Goal: Task Accomplishment & Management: Use online tool/utility

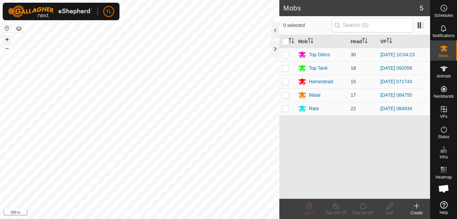
click at [5, 40] on button "+" at bounding box center [7, 39] width 8 height 8
click at [5, 35] on div "+ –" at bounding box center [7, 43] width 9 height 17
click at [6, 39] on button "+" at bounding box center [7, 39] width 8 height 8
click at [282, 85] on td at bounding box center [287, 81] width 16 height 13
checkbox input "true"
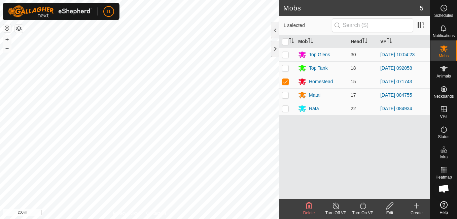
click at [367, 209] on turn-on-svg-icon at bounding box center [362, 205] width 27 height 8
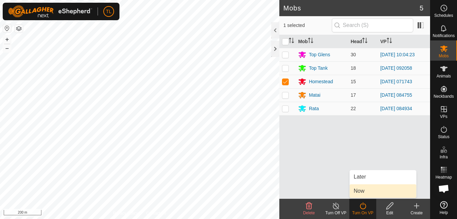
click at [354, 191] on span "Now" at bounding box center [358, 191] width 11 height 8
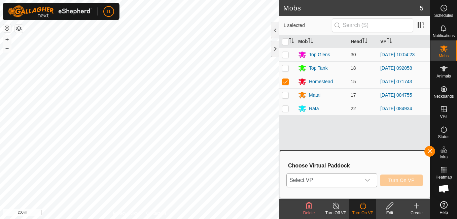
click at [368, 181] on icon "dropdown trigger" at bounding box center [367, 180] width 5 height 3
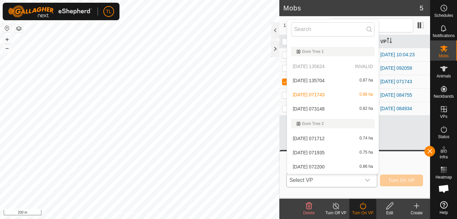
scroll to position [355, 0]
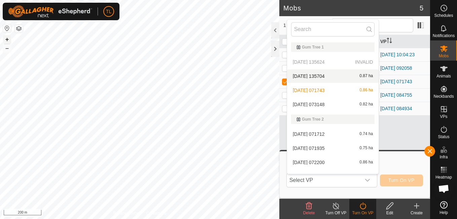
click at [6, 36] on button "+" at bounding box center [7, 39] width 8 height 8
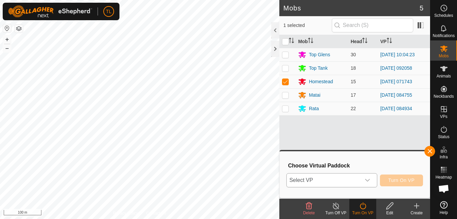
click at [366, 175] on div "dropdown trigger" at bounding box center [366, 179] width 13 height 13
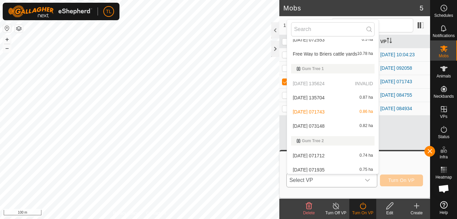
scroll to position [338, 0]
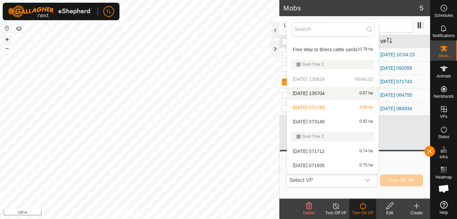
click at [9, 36] on button "+" at bounding box center [7, 39] width 8 height 8
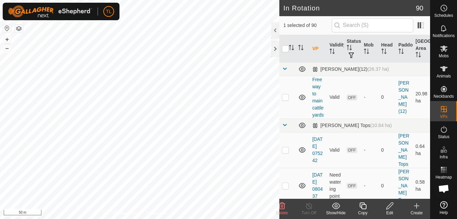
click at [389, 205] on icon at bounding box center [389, 205] width 7 height 7
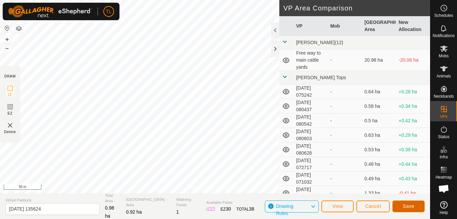
click at [398, 201] on button "Save" at bounding box center [408, 206] width 32 height 12
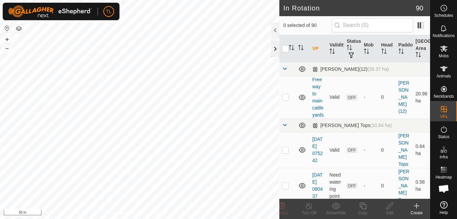
click at [274, 48] on div at bounding box center [275, 49] width 8 height 16
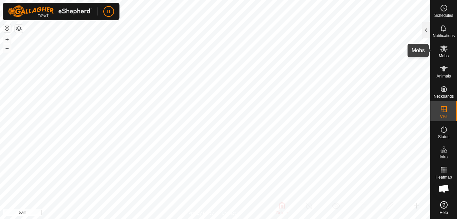
click at [444, 55] on span "Mobs" at bounding box center [443, 56] width 10 height 4
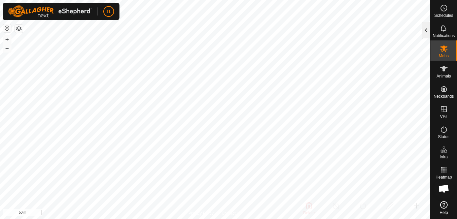
click at [428, 25] on div at bounding box center [426, 30] width 8 height 16
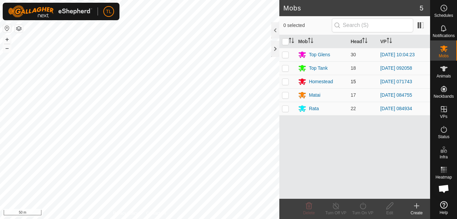
click at [281, 83] on td at bounding box center [287, 81] width 16 height 13
checkbox input "true"
click at [361, 202] on icon at bounding box center [362, 205] width 8 height 8
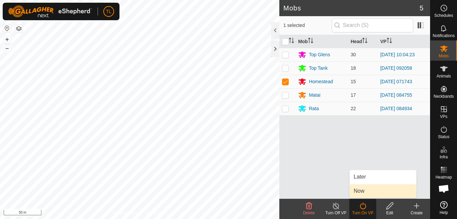
click at [361, 189] on span "Now" at bounding box center [358, 191] width 11 height 8
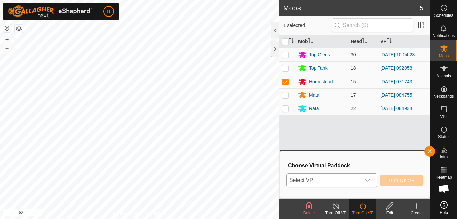
click at [366, 181] on icon "dropdown trigger" at bounding box center [366, 179] width 5 height 5
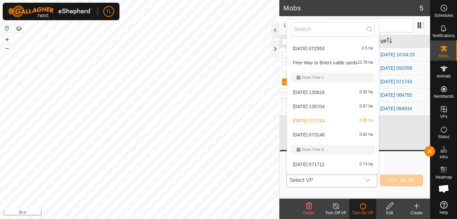
scroll to position [334, 0]
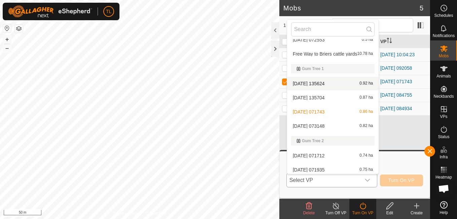
click at [321, 83] on span "[DATE] 135624" at bounding box center [309, 83] width 32 height 5
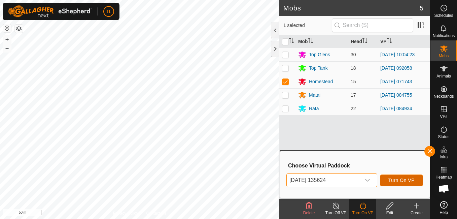
click at [392, 177] on button "Turn On VP" at bounding box center [401, 180] width 43 height 12
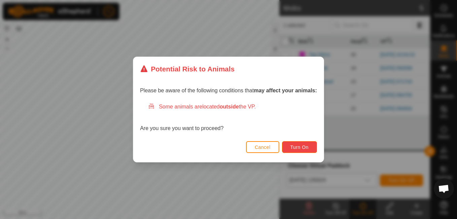
click at [294, 143] on button "Turn On" at bounding box center [299, 147] width 35 height 12
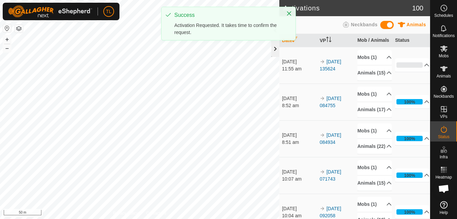
click at [273, 47] on div at bounding box center [275, 49] width 8 height 16
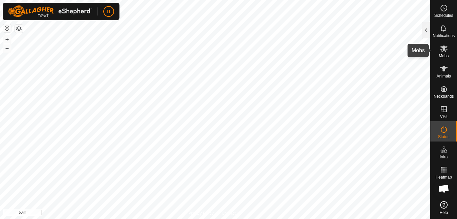
click at [442, 46] on icon at bounding box center [443, 48] width 7 height 6
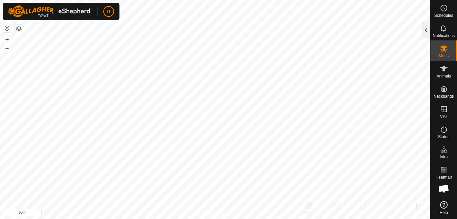
click at [422, 31] on div at bounding box center [426, 30] width 8 height 16
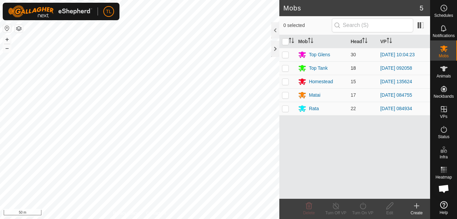
click at [283, 71] on p-checkbox at bounding box center [285, 67] width 7 height 5
checkbox input "true"
click at [359, 208] on icon at bounding box center [362, 205] width 8 height 8
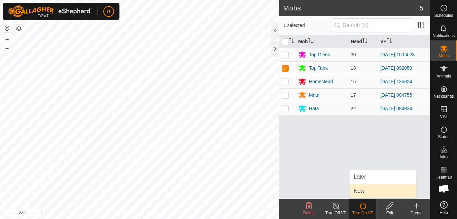
click at [359, 192] on span "Now" at bounding box center [358, 191] width 11 height 8
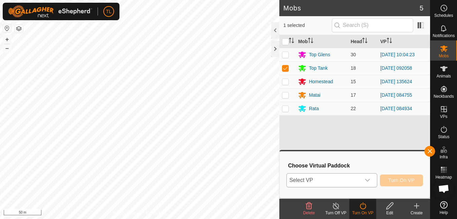
click at [358, 183] on span "Select VP" at bounding box center [323, 179] width 74 height 13
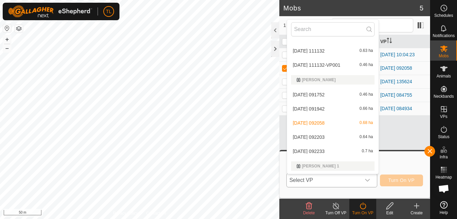
scroll to position [1031, 0]
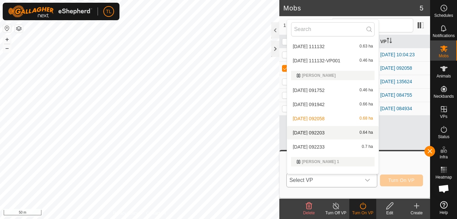
click at [342, 131] on div "[DATE] 092203 0.64 ha" at bounding box center [332, 132] width 83 height 8
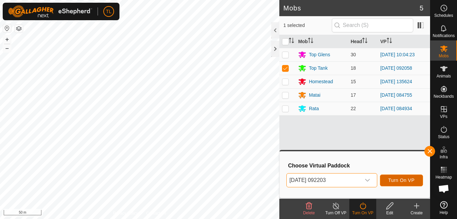
click at [394, 180] on span "Turn On VP" at bounding box center [401, 179] width 26 height 5
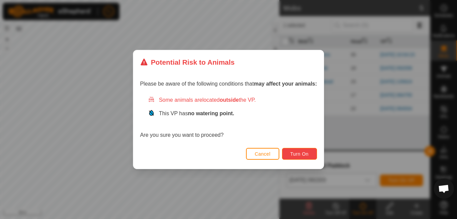
click at [286, 153] on button "Turn On" at bounding box center [299, 154] width 35 height 12
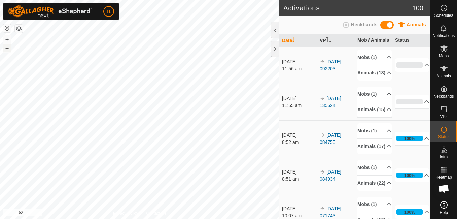
click at [8, 45] on button "–" at bounding box center [7, 48] width 8 height 8
click at [7, 50] on button "–" at bounding box center [7, 48] width 8 height 8
click at [10, 50] on button "–" at bounding box center [7, 48] width 8 height 8
click at [279, 43] on th "Date" at bounding box center [298, 40] width 38 height 13
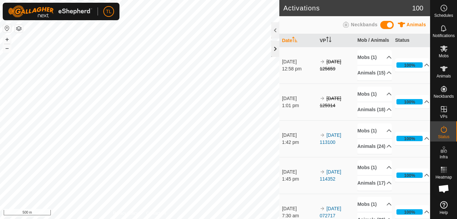
click at [275, 48] on div at bounding box center [275, 49] width 8 height 16
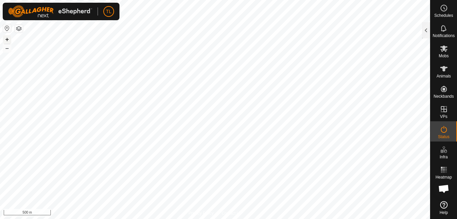
click at [5, 40] on button "+" at bounding box center [7, 39] width 8 height 8
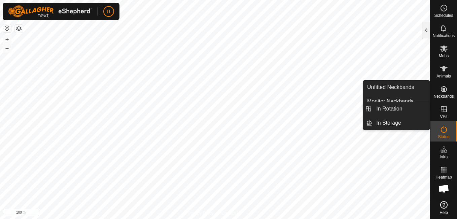
click at [441, 109] on icon at bounding box center [443, 109] width 6 height 6
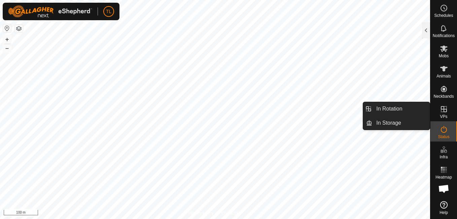
click at [386, 109] on span "In Rotation" at bounding box center [389, 109] width 26 height 8
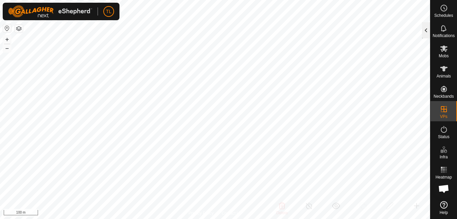
click at [424, 30] on div at bounding box center [426, 30] width 8 height 16
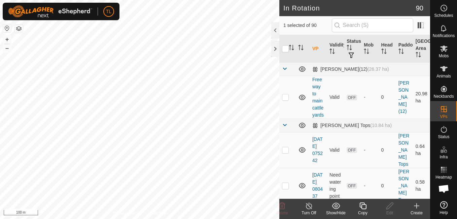
click at [417, 207] on icon at bounding box center [416, 205] width 8 height 8
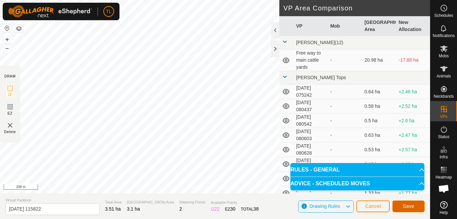
click at [401, 204] on button "Save" at bounding box center [408, 206] width 32 height 12
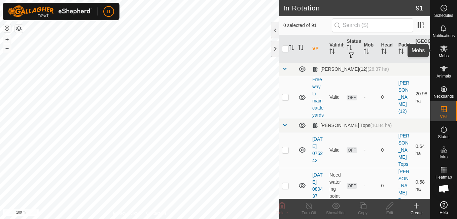
click at [446, 54] on span "Mobs" at bounding box center [443, 56] width 10 height 4
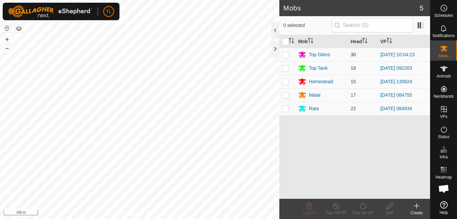
click at [284, 51] on td at bounding box center [287, 54] width 16 height 13
checkbox input "true"
click at [361, 209] on icon at bounding box center [362, 205] width 8 height 8
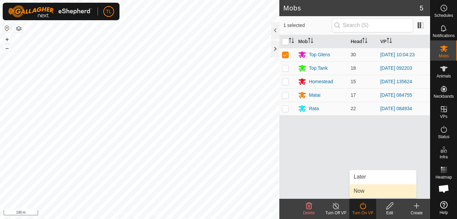
click at [363, 190] on link "Now" at bounding box center [382, 190] width 67 height 13
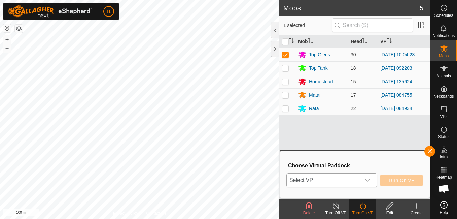
click at [372, 180] on div "dropdown trigger" at bounding box center [366, 179] width 13 height 13
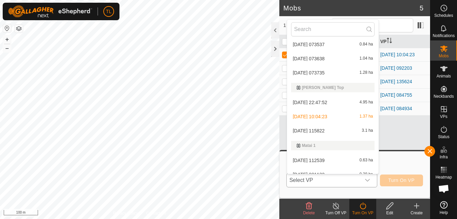
scroll to position [625, 0]
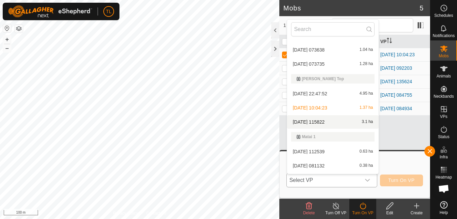
click at [338, 118] on li "[DATE] 115822 3.1 ha" at bounding box center [332, 121] width 91 height 13
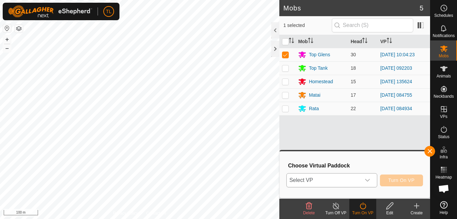
click at [338, 129] on div "[DATE] 115822 3.1 ha" at bounding box center [332, 132] width 83 height 6
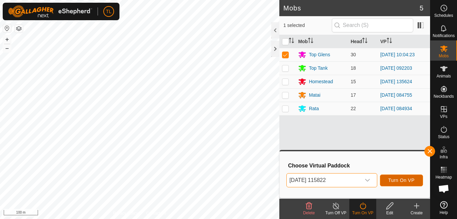
click at [400, 178] on span "Turn On VP" at bounding box center [401, 179] width 26 height 5
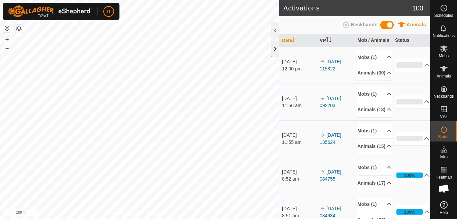
click at [276, 49] on div at bounding box center [275, 49] width 8 height 16
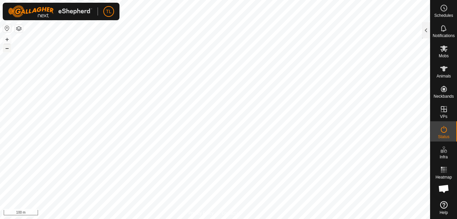
click at [6, 49] on button "–" at bounding box center [7, 48] width 8 height 8
click at [9, 40] on button "+" at bounding box center [7, 39] width 8 height 8
